Goal: Find specific page/section: Find specific page/section

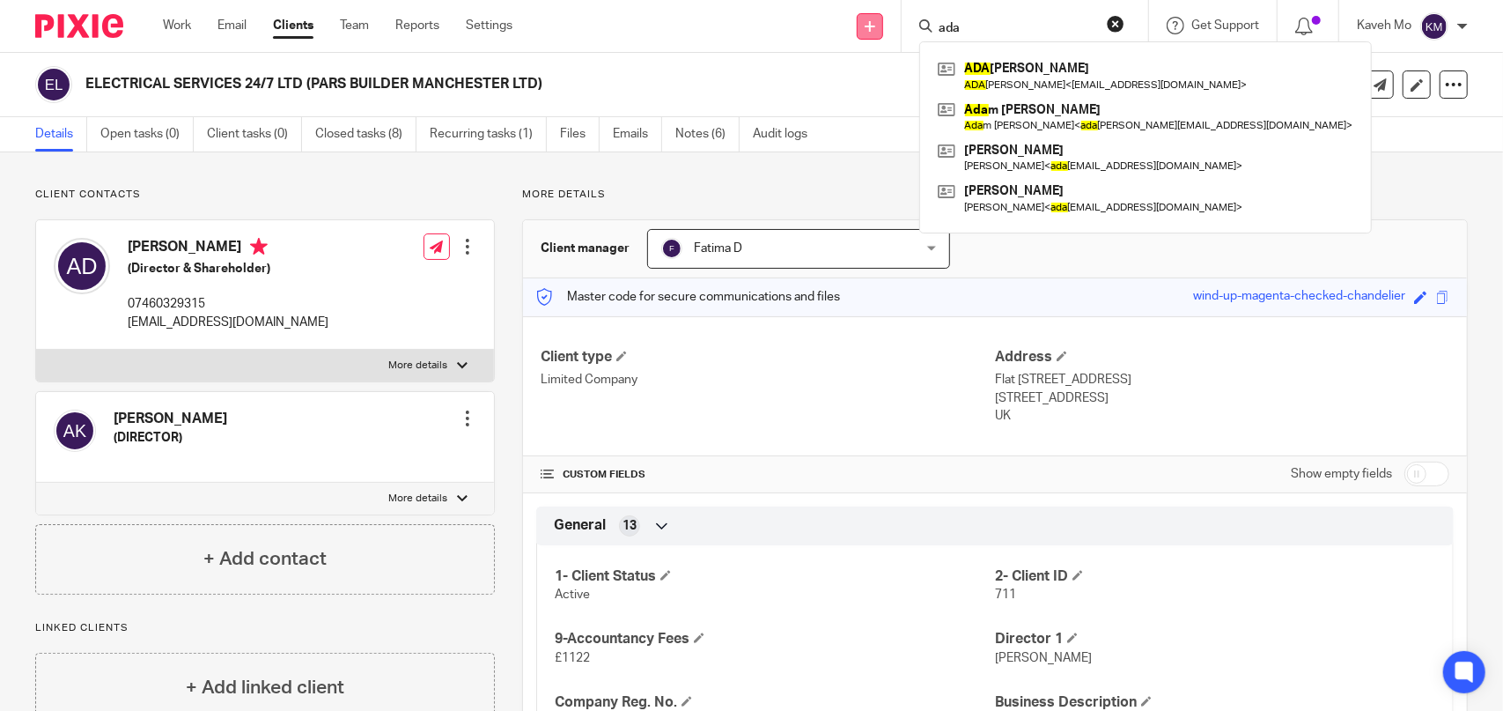
drag, startPoint x: 1019, startPoint y: 26, endPoint x: 860, endPoint y: 25, distance: 158.5
click at [861, 25] on div "Send new email Create task Add client ada ADA M WONGSUWARN ADA M WONGSUWARN < a…" at bounding box center [1021, 26] width 964 height 52
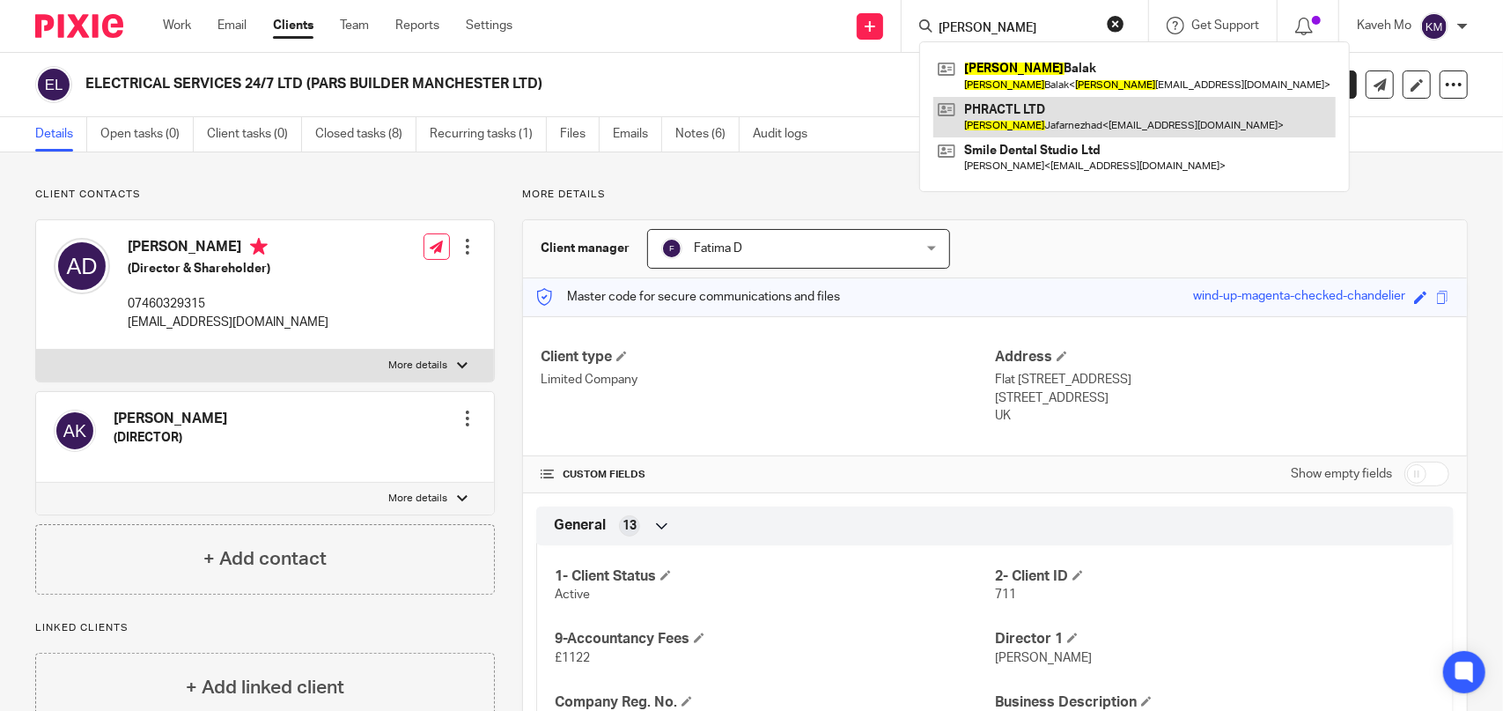
type input "behrouz"
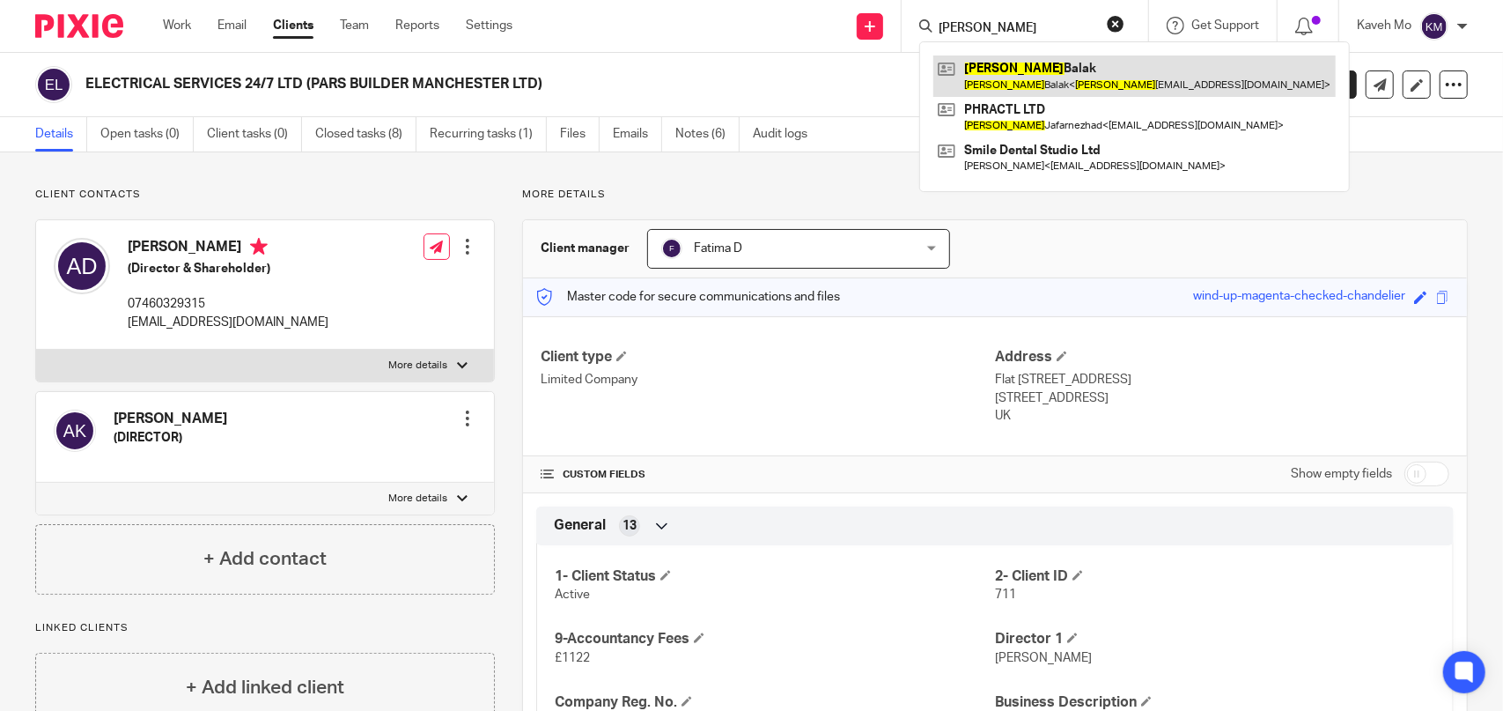
click at [1008, 86] on link at bounding box center [1134, 75] width 402 height 41
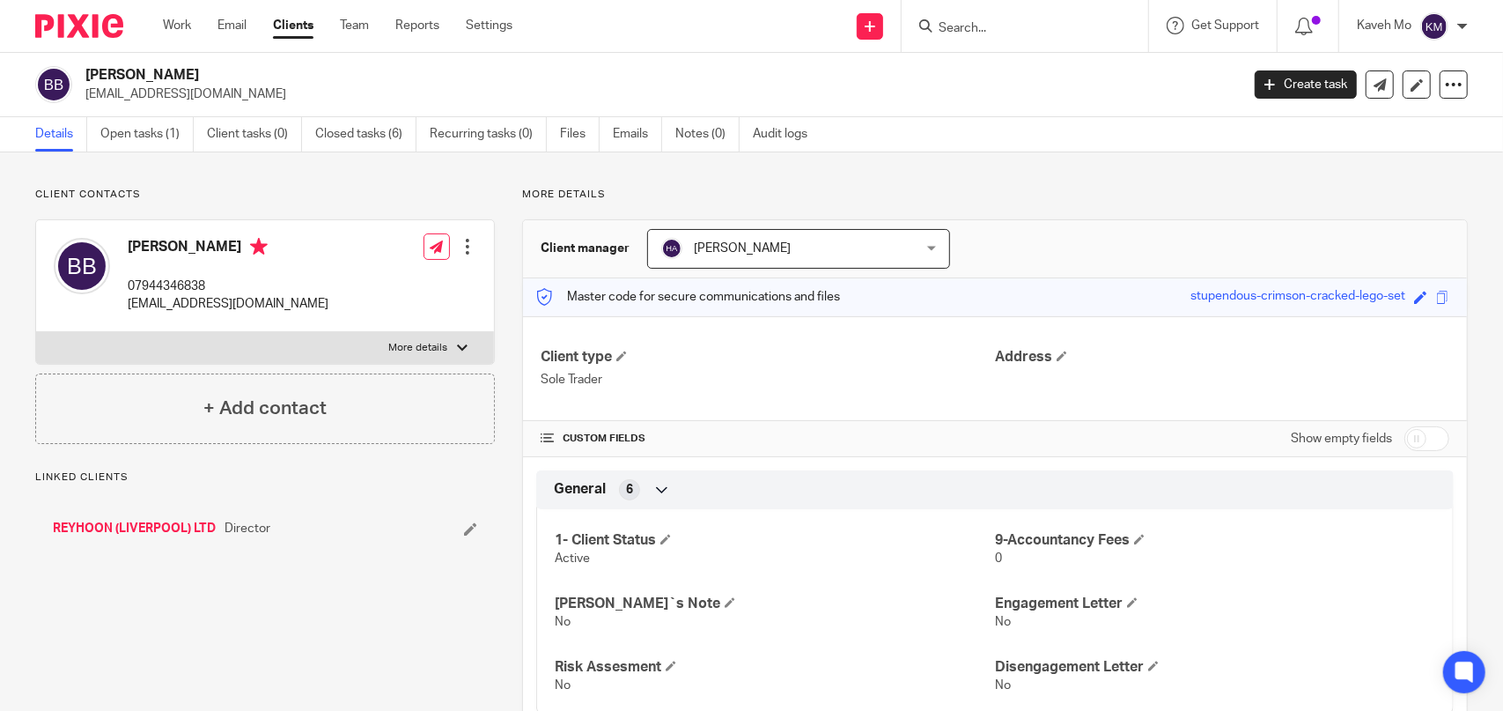
click at [357, 344] on label "More details" at bounding box center [265, 348] width 458 height 32
click at [36, 332] on input "More details" at bounding box center [35, 331] width 1 height 1
checkbox input "true"
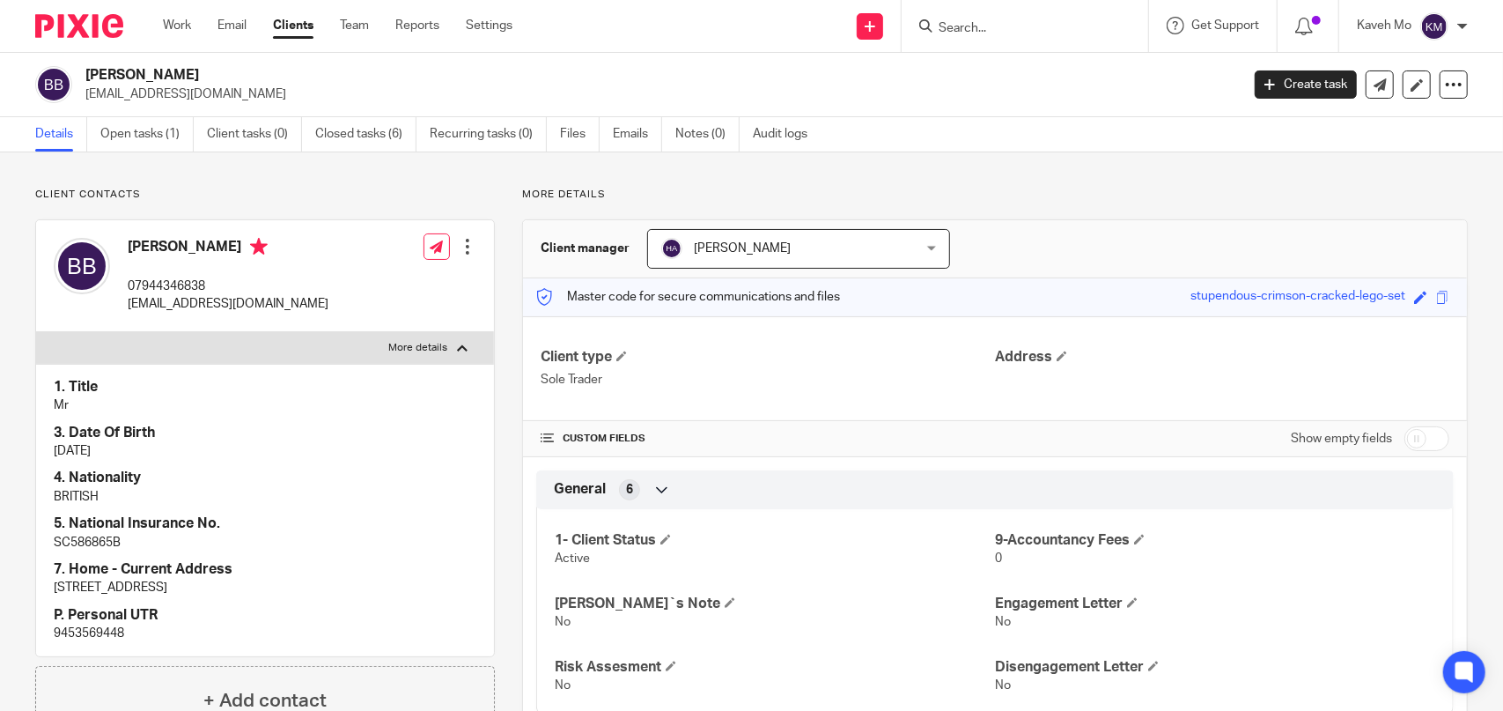
click at [1035, 33] on input "Search" at bounding box center [1016, 29] width 158 height 16
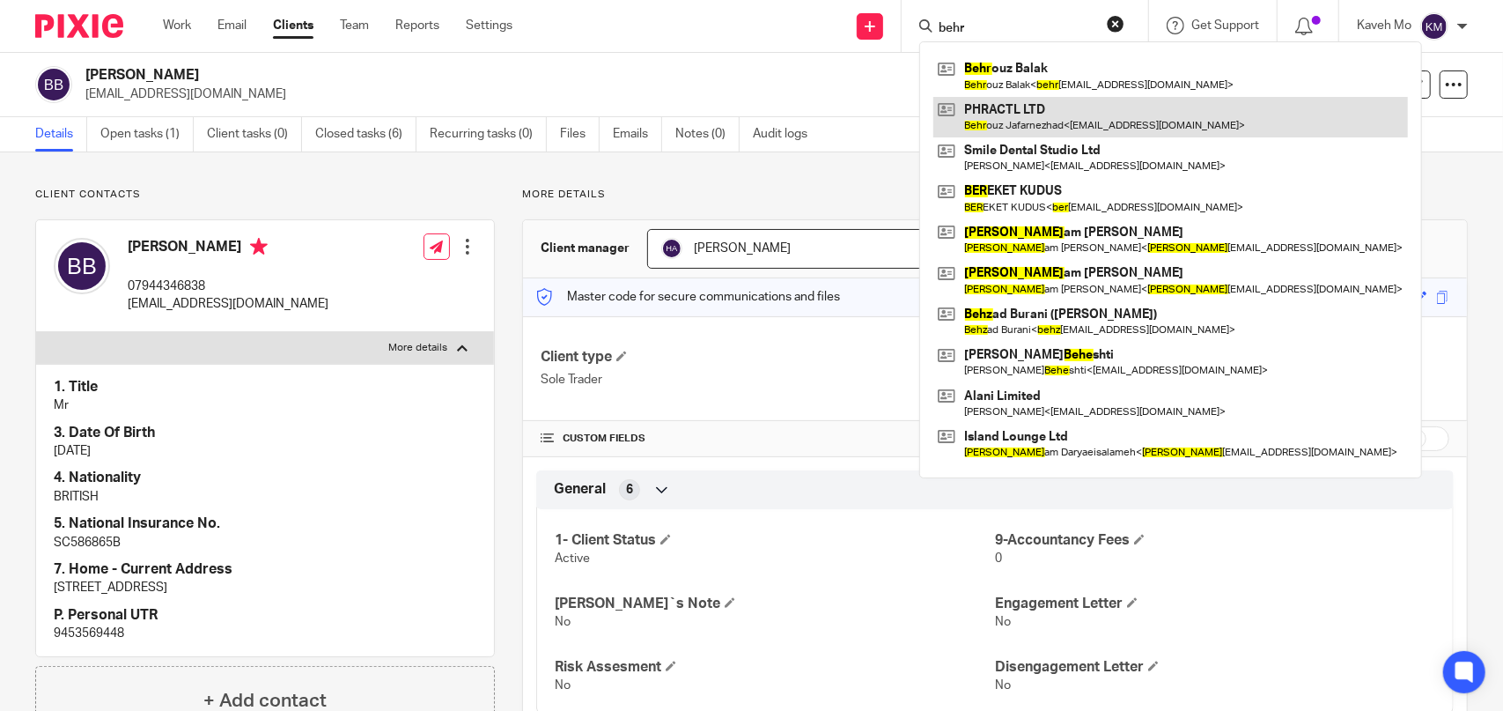
type input "behr"
click at [1025, 119] on link at bounding box center [1170, 117] width 475 height 41
